Goal: Information Seeking & Learning: Find specific fact

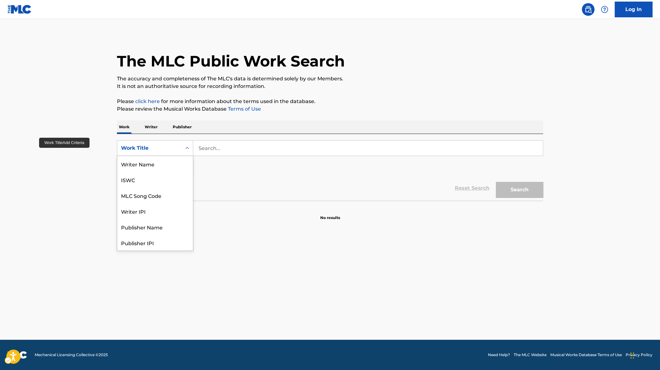
click at [165, 153] on div "Work Title" at bounding box center [149, 148] width 64 height 12
click at [167, 165] on div "MLC Song Code" at bounding box center [155, 164] width 76 height 16
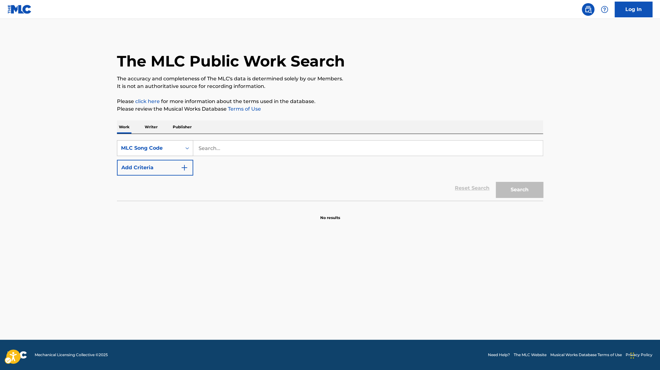
click at [175, 146] on div "MLC Song Code" at bounding box center [149, 148] width 57 height 8
click at [220, 156] on div "SearchWithCriteria5f96cb8a-24b6-4be8-bc61-7ab0e8fee0fc ISWC, 3 of 8. 8 results …" at bounding box center [330, 157] width 426 height 35
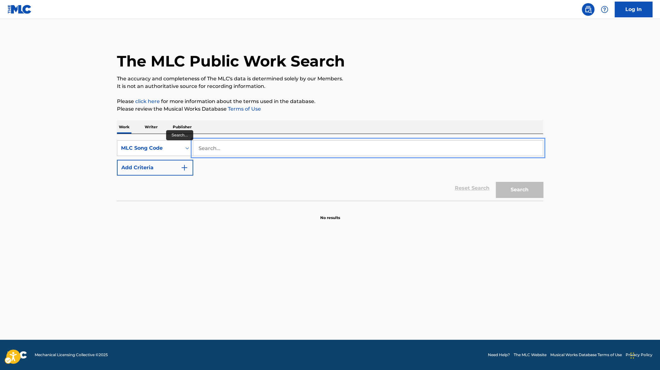
paste input "FI2HJJ"
type input "FI2HJJ"
click at [543, 193] on div "The MLC Public Work Search The accuracy and completeness of The MLC's data is d…" at bounding box center [329, 128] width 441 height 186
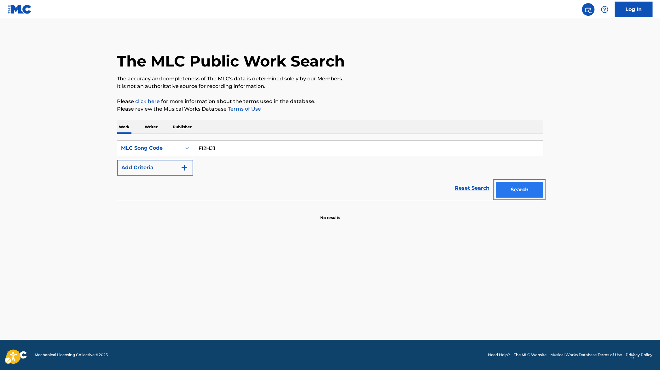
click at [535, 193] on button "Search" at bounding box center [519, 190] width 47 height 16
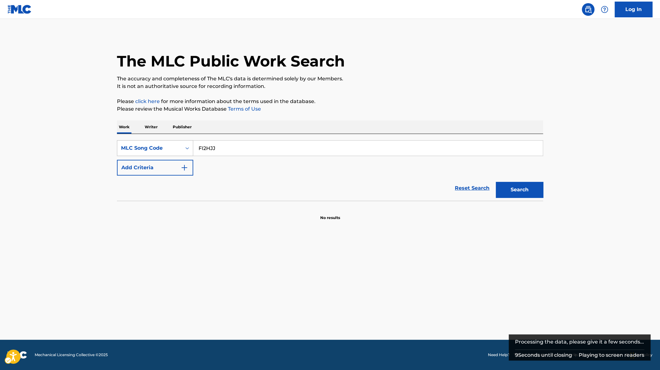
click at [183, 152] on div "Search Form" at bounding box center [186, 147] width 11 height 11
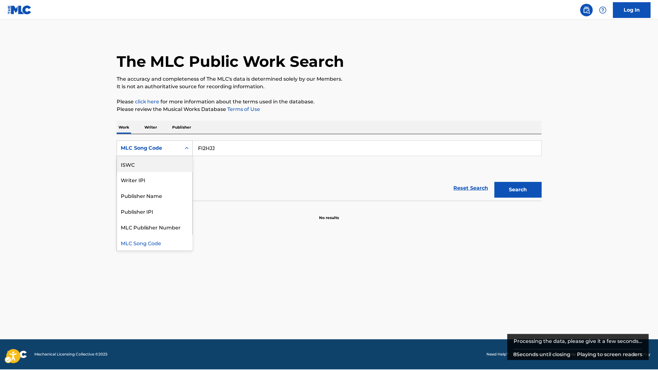
scroll to position [0, 0]
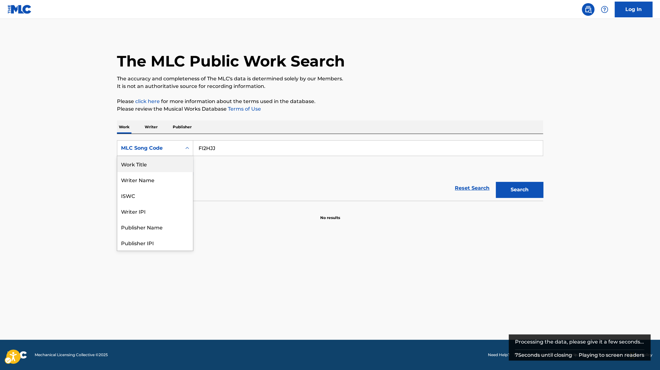
click at [155, 169] on div "Work Title" at bounding box center [155, 164] width 76 height 16
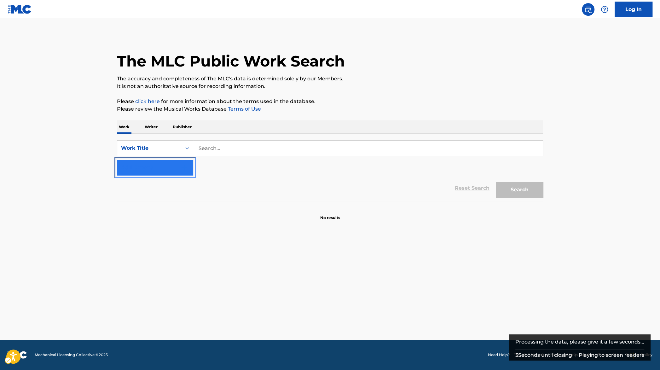
click at [190, 167] on button "Add Criteria" at bounding box center [155, 168] width 76 height 16
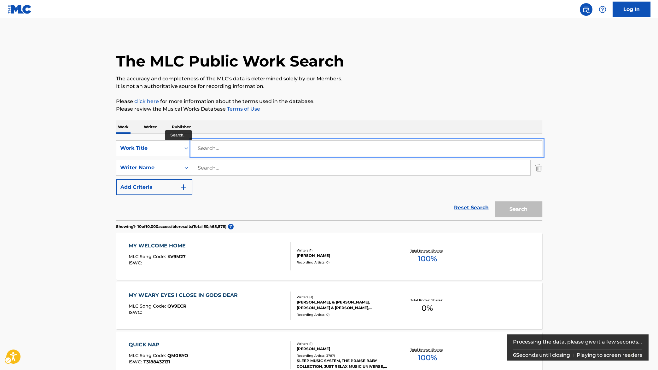
paste input "FUNKY CYPRESS HILL SHIT"
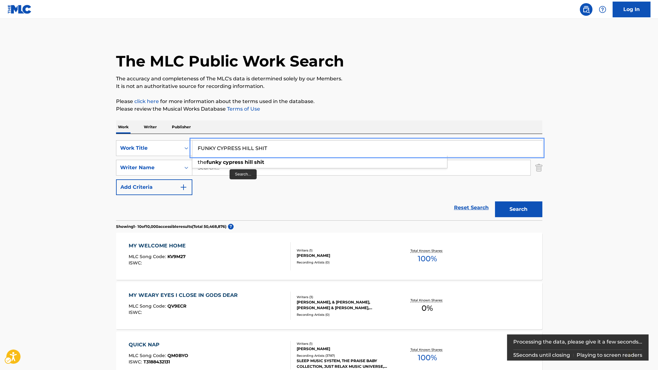
type input "FUNKY CYPRESS HILL SHIT"
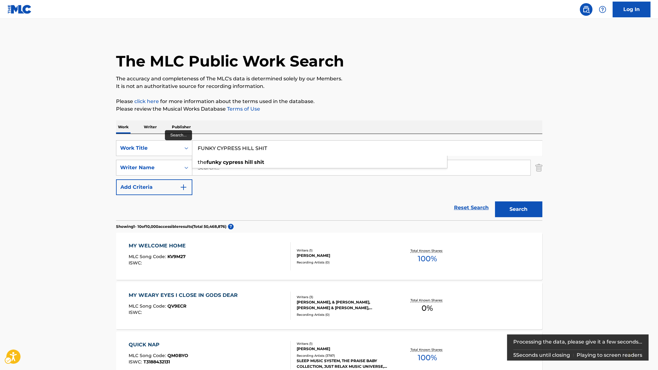
click at [215, 168] on div "the funky cypress hill shit" at bounding box center [319, 162] width 255 height 13
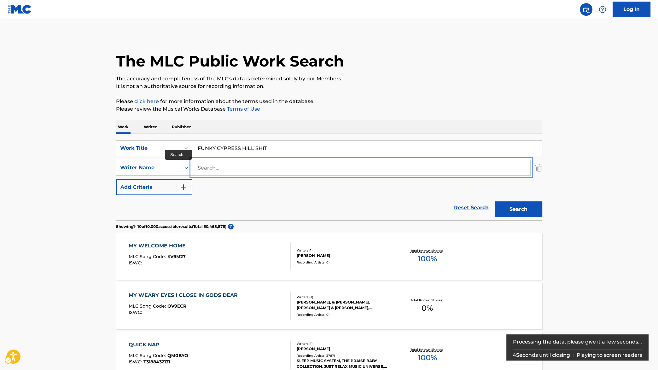
click at [221, 169] on input "Search..." at bounding box center [361, 167] width 338 height 15
type input "muggerud"
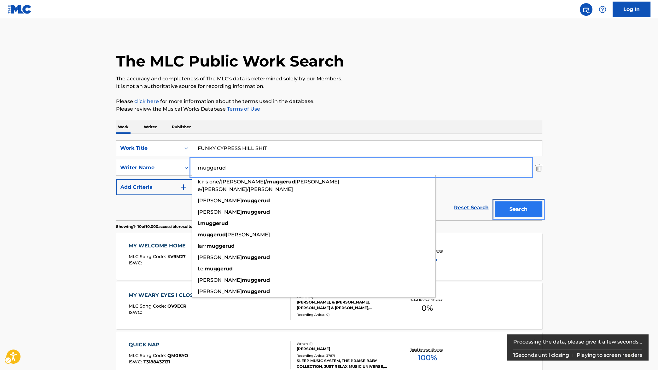
click at [532, 210] on button "Search" at bounding box center [518, 209] width 47 height 16
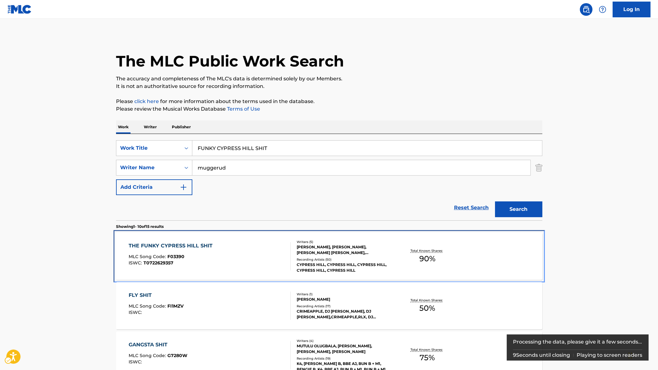
click at [187, 246] on div "THE FUNKY CYPRESS HILL SHIT" at bounding box center [172, 246] width 87 height 8
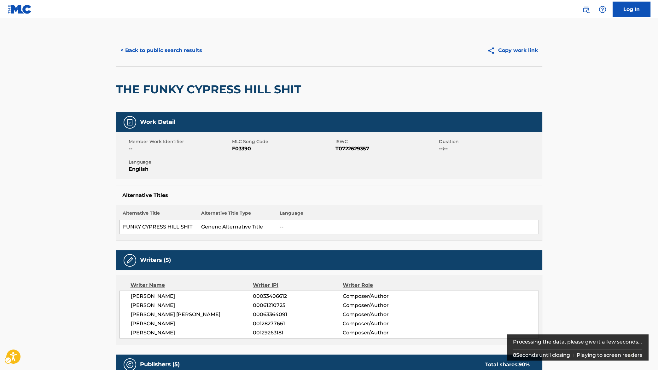
scroll to position [238, 0]
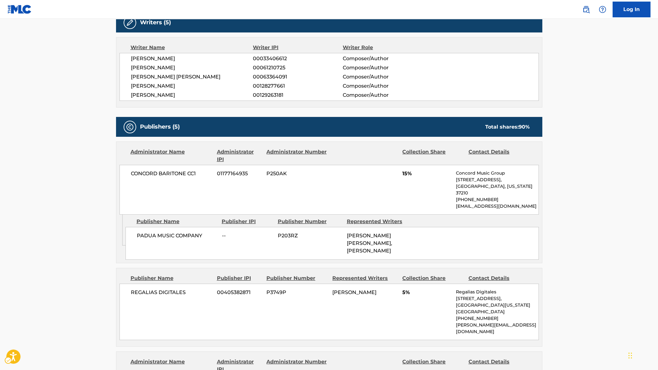
click at [277, 79] on span "00063364091" at bounding box center [297, 77] width 89 height 8
copy span "00063364091"
click at [274, 66] on span "00061210725" at bounding box center [297, 68] width 89 height 8
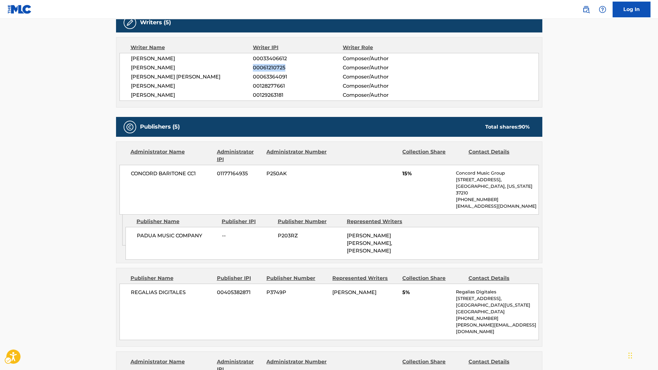
copy span "00061210725"
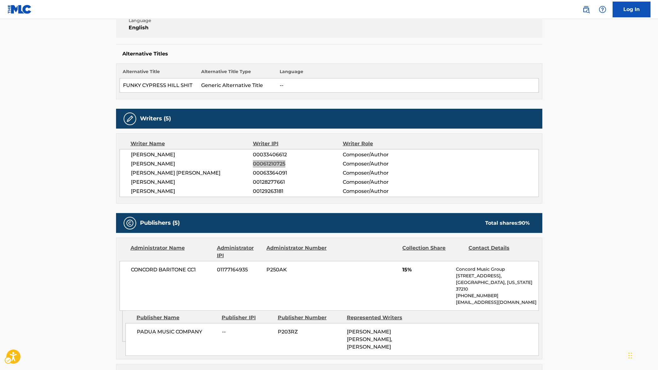
scroll to position [60, 0]
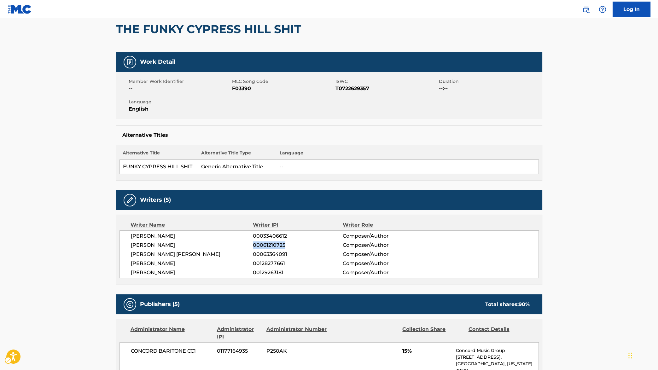
click at [236, 89] on span "MLC Song Code - F03390" at bounding box center [283, 89] width 102 height 8
copy span "F03390"
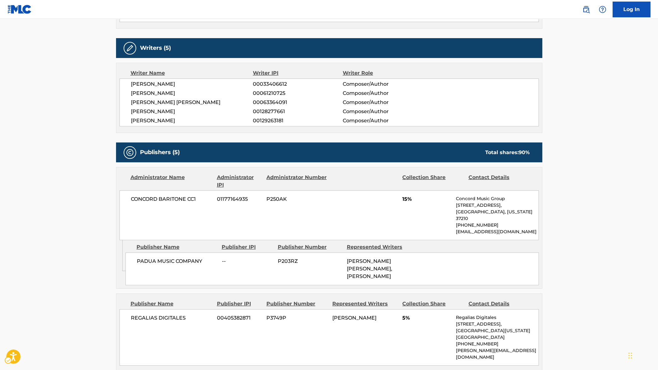
scroll to position [0, 0]
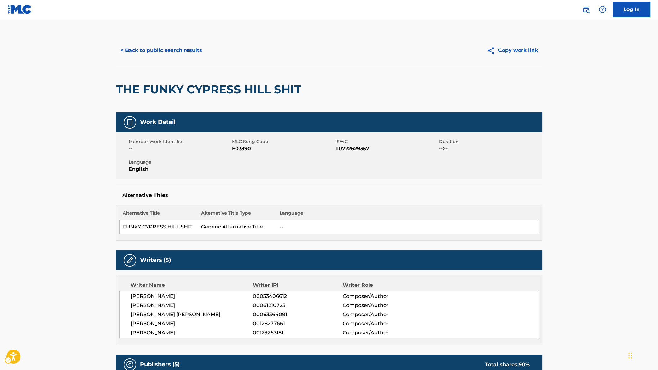
click at [217, 51] on div "< Back to public search results" at bounding box center [222, 51] width 213 height 16
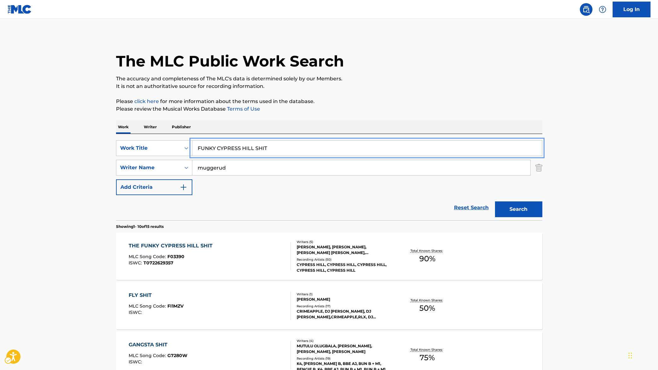
click at [243, 151] on input "FUNKY CYPRESS HILL SHIT" at bounding box center [366, 148] width 349 height 15
paste input "GANGSTA"
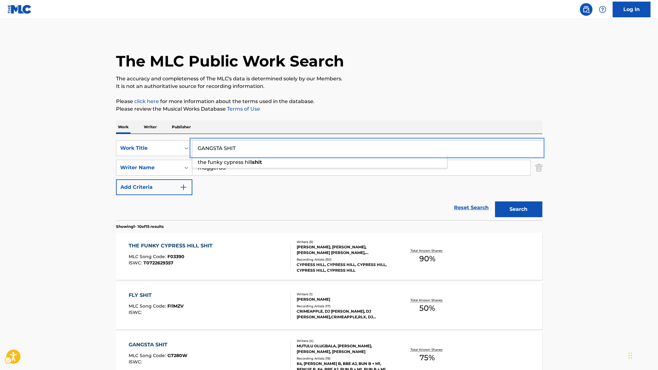
type input "GANGSTA SHIT"
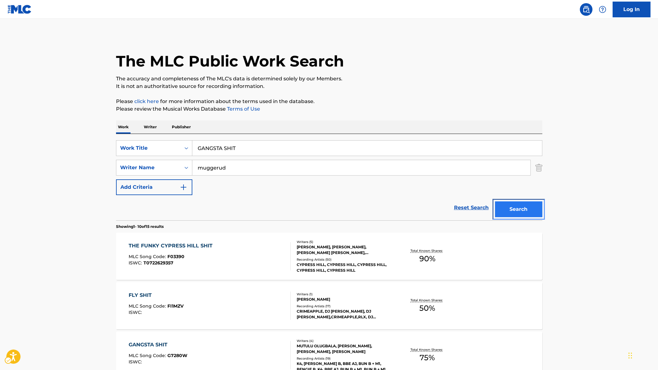
click at [524, 216] on button "Search" at bounding box center [518, 209] width 47 height 16
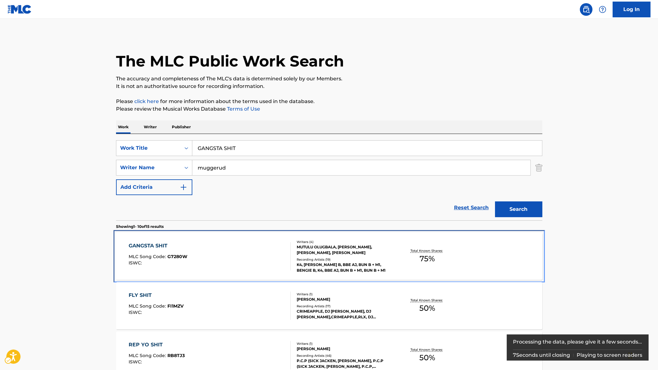
click at [187, 251] on div "GANGSTA SHIT MLC Song Code : G7280W ISWC :" at bounding box center [210, 256] width 162 height 28
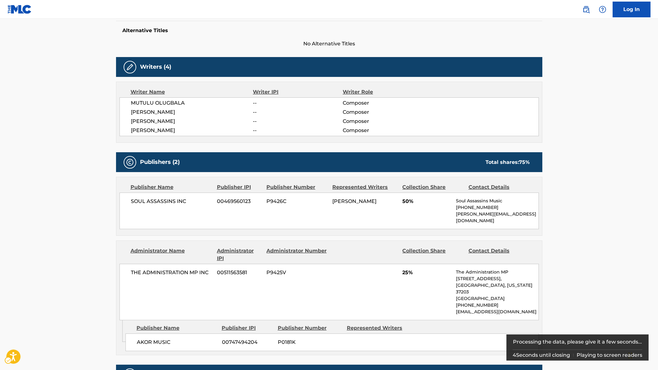
scroll to position [296, 0]
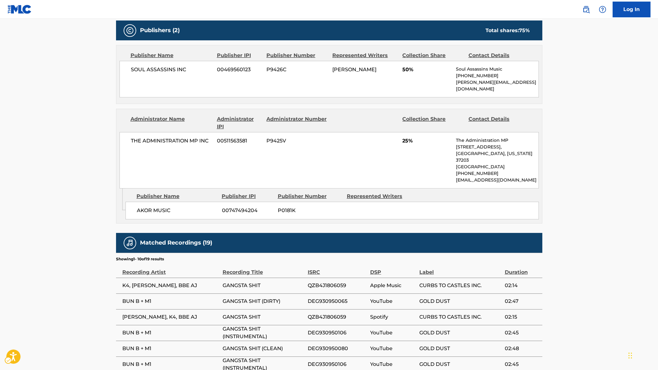
click at [336, 282] on span "QZB4J1806059" at bounding box center [337, 286] width 59 height 8
copy span "QZB4J1806059"
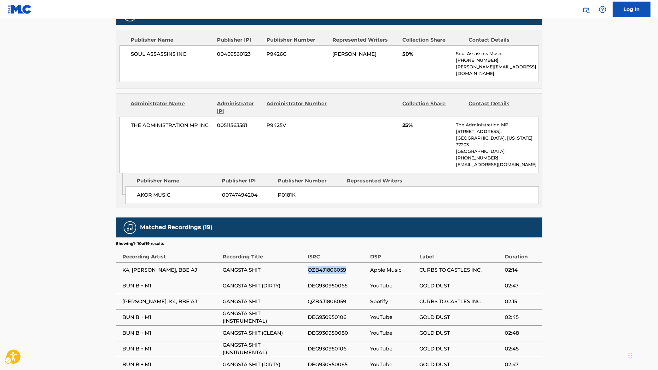
scroll to position [348, 0]
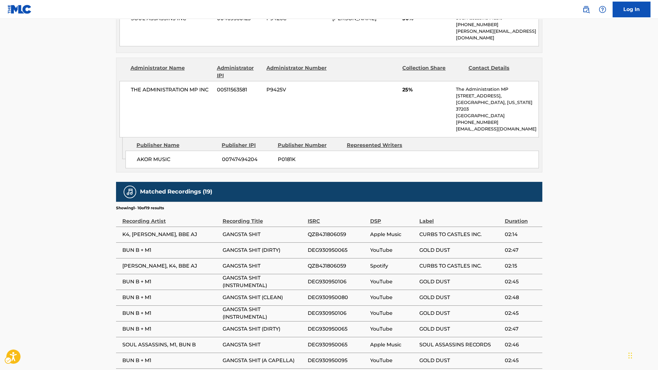
click at [333, 341] on span "DEG930950065" at bounding box center [337, 345] width 59 height 8
copy div "DEG930950065"
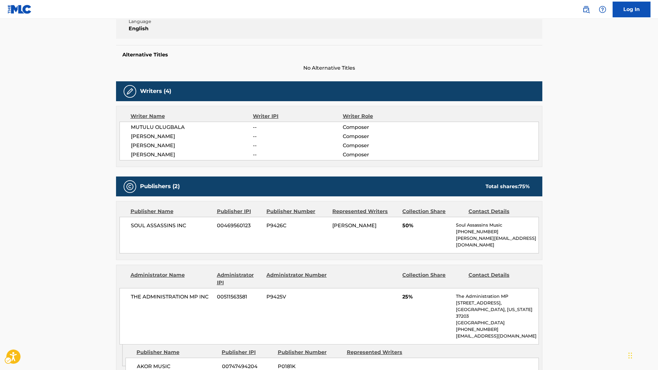
scroll to position [0, 0]
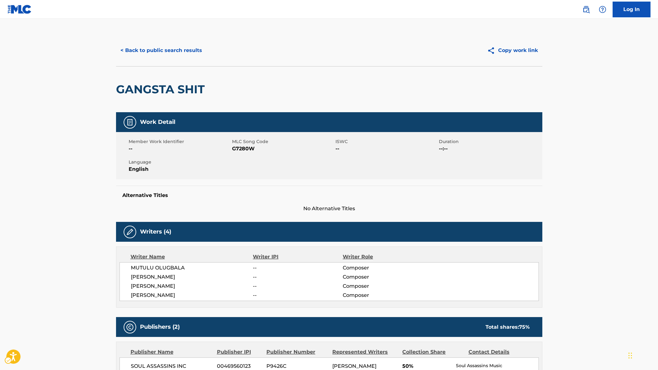
click at [290, 84] on div "GANGSTA SHIT" at bounding box center [329, 89] width 426 height 46
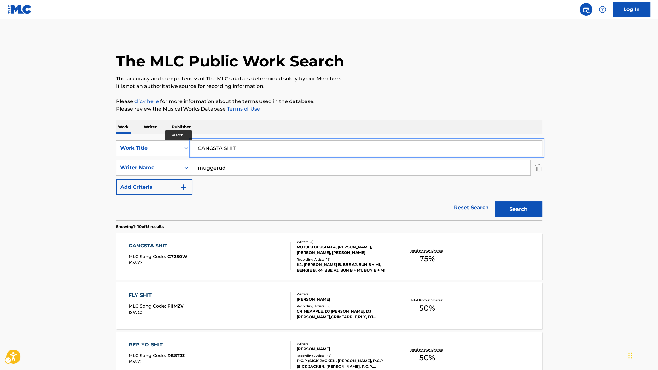
click at [258, 143] on input "GANGSTA SHIT" at bounding box center [366, 148] width 349 height 15
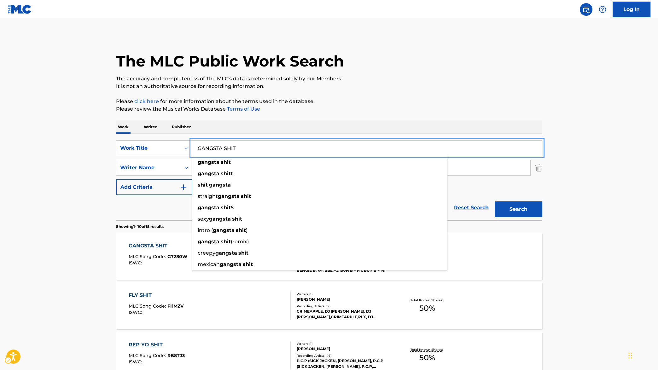
paste input "S LIGHT EEREE"
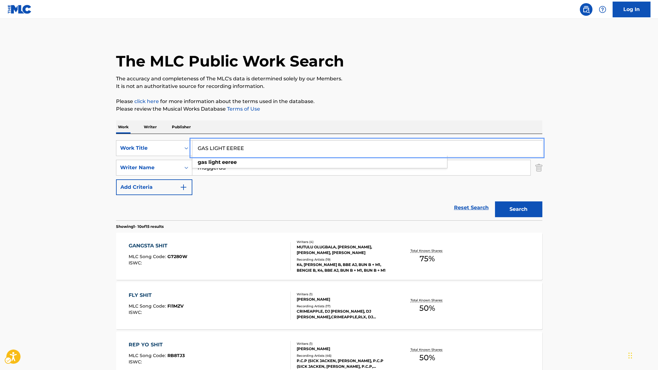
type input "GAS LIGHT EEREE"
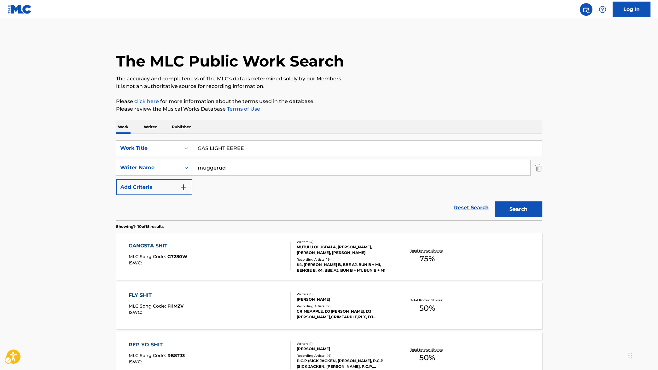
click at [526, 207] on button "Search" at bounding box center [518, 209] width 47 height 16
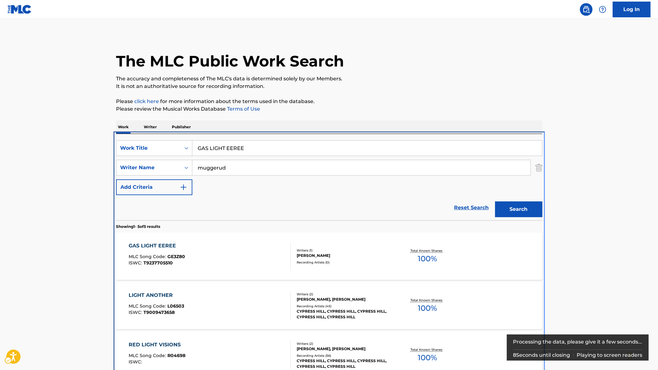
scroll to position [134, 0]
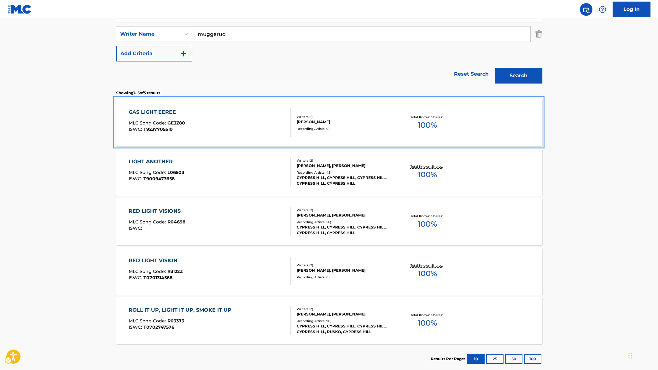
click at [186, 112] on div "GAS LIGHT EEREE MLC Song Code : GE3Z80 ISWC : T9237705510" at bounding box center [210, 122] width 162 height 28
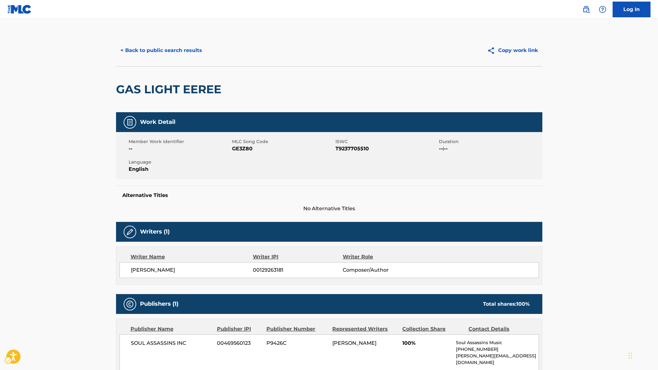
click at [238, 146] on span "MLC Song Code - GE3Z80" at bounding box center [283, 149] width 102 height 8
copy span "GE3Z80"
click at [352, 147] on span "ISWC - T9237705510" at bounding box center [386, 149] width 102 height 8
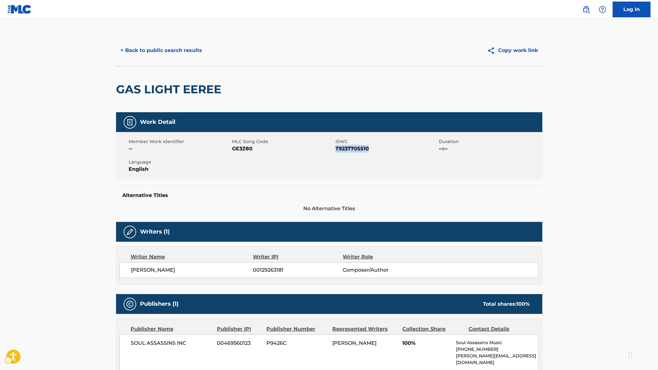
copy span "T9237705510"
click at [197, 84] on h2 "GAS LIGHT EEREE" at bounding box center [170, 89] width 108 height 14
copy div "GAS LIGHT EEREE"
